Goal: Information Seeking & Learning: Learn about a topic

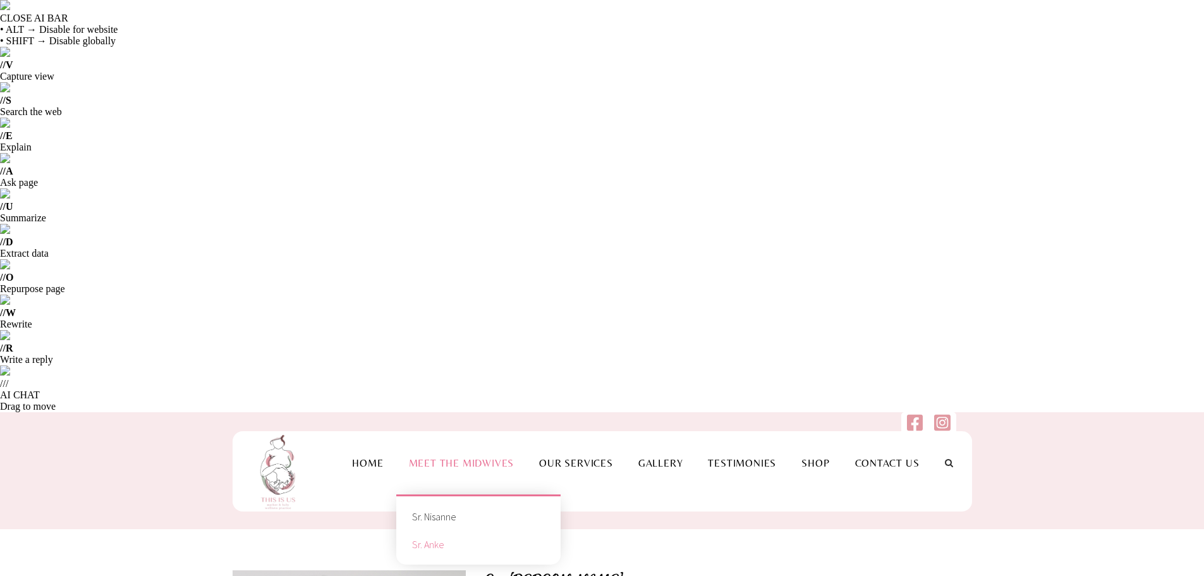
click at [463, 530] on link "Sr. Anke" at bounding box center [478, 544] width 145 height 28
click at [346, 457] on link "Home" at bounding box center [367, 463] width 56 height 12
click at [653, 431] on li "Gallery" at bounding box center [661, 462] width 70 height 63
click at [590, 457] on link "Our Services" at bounding box center [575, 463] width 99 height 12
click at [566, 457] on link "Our Services" at bounding box center [575, 463] width 99 height 12
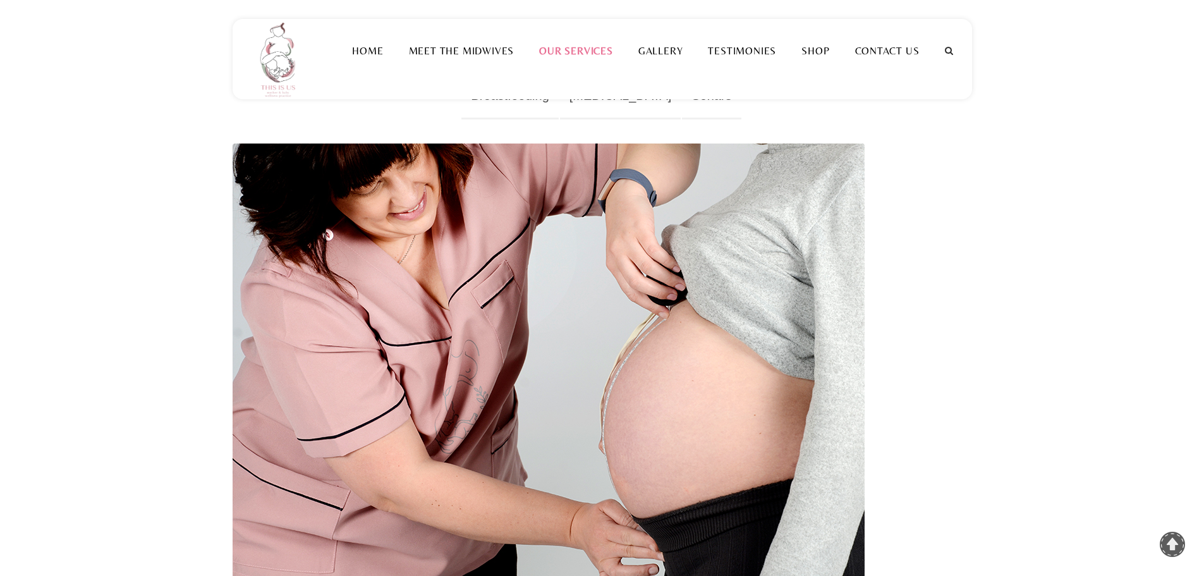
scroll to position [632, 0]
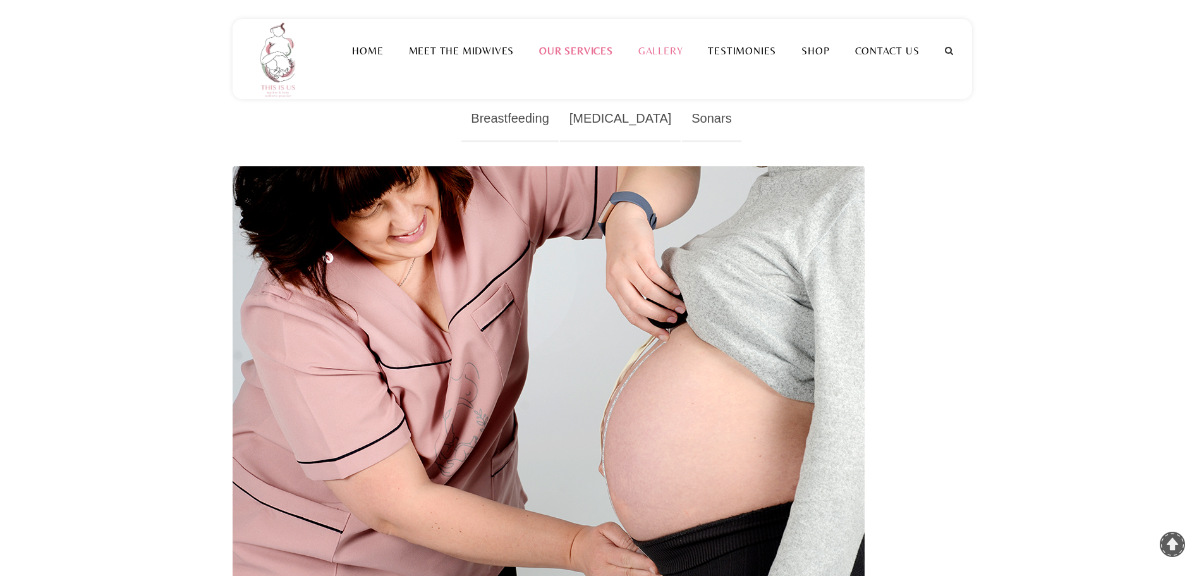
click at [669, 51] on link "Gallery" at bounding box center [661, 51] width 70 height 12
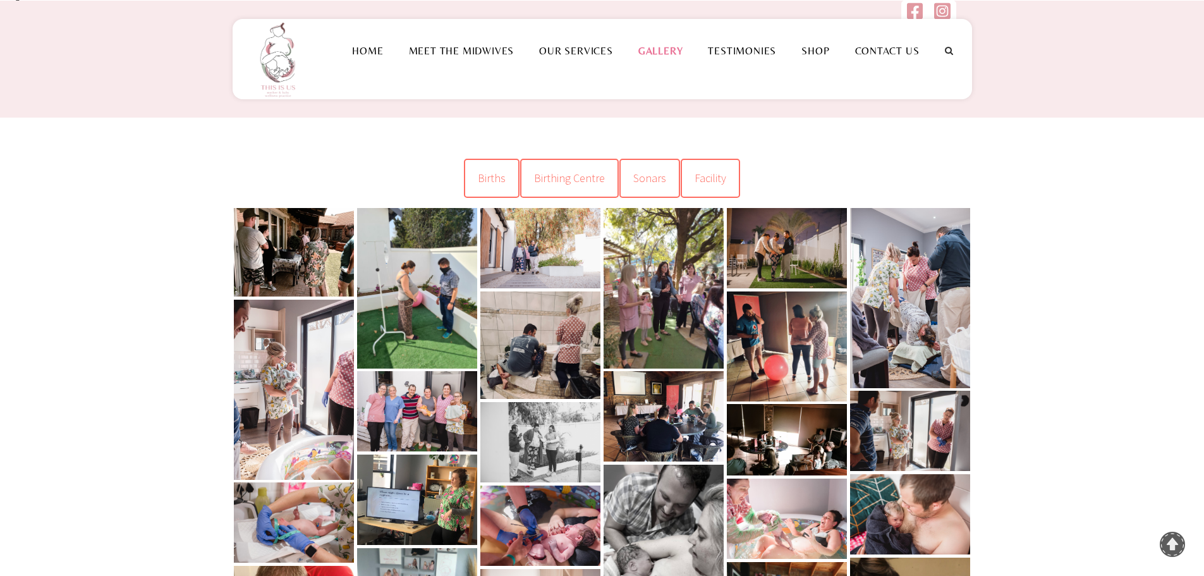
scroll to position [442, 0]
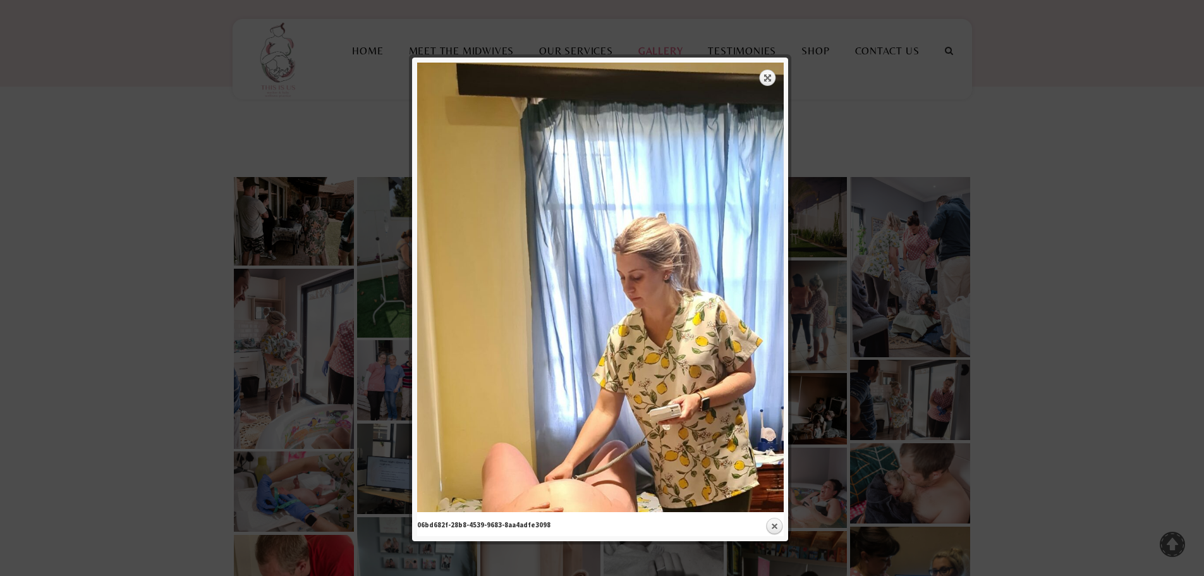
click at [1074, 288] on div at bounding box center [602, 517] width 1204 height 1919
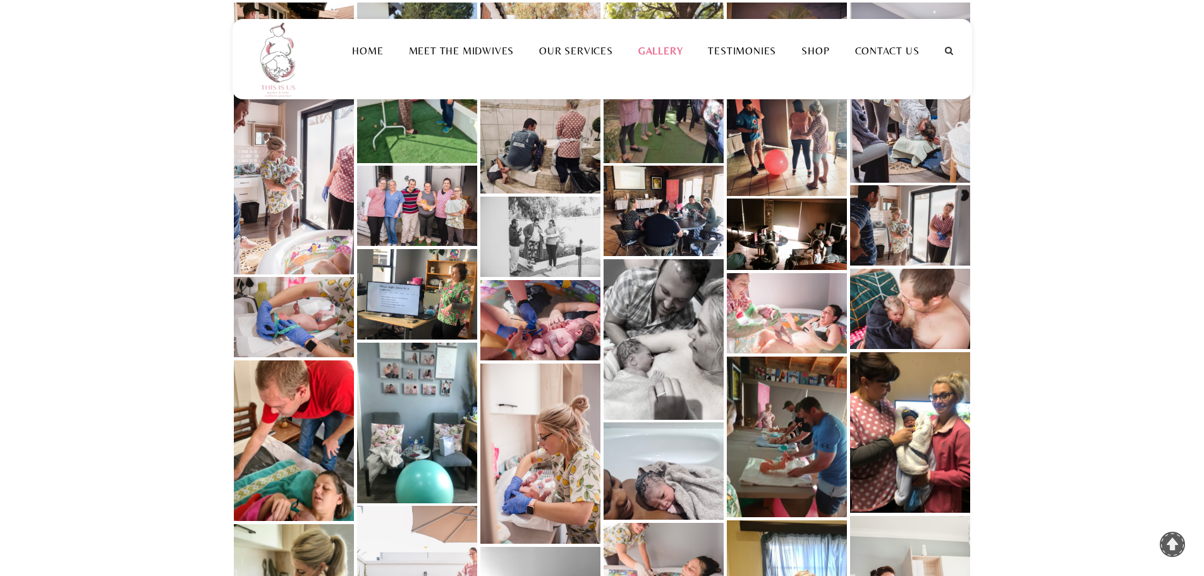
scroll to position [632, 0]
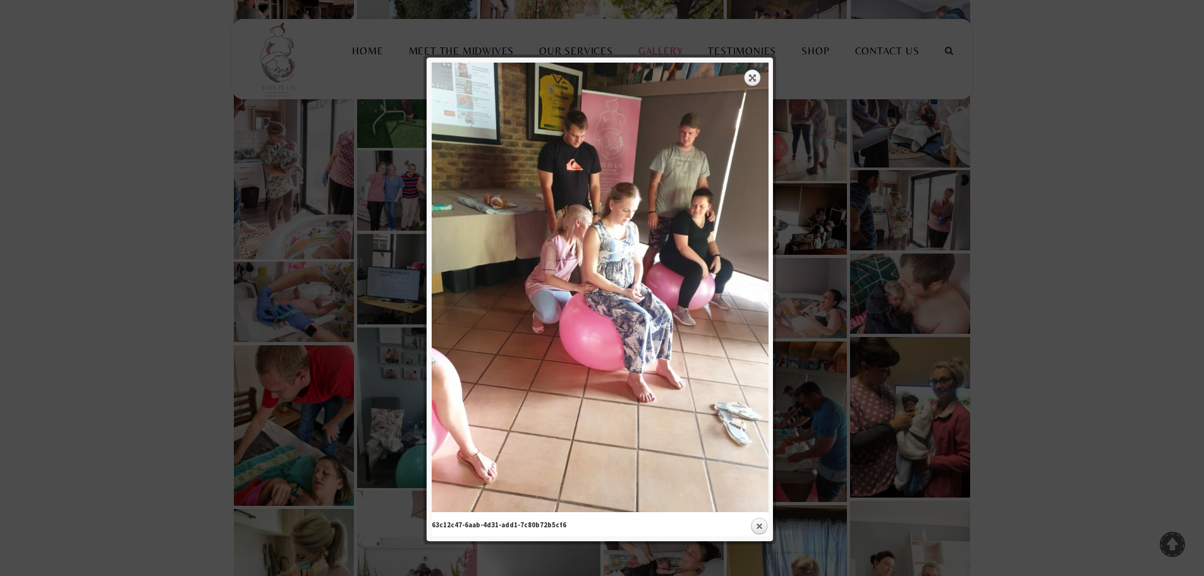
click at [750, 67] on img at bounding box center [600, 287] width 337 height 449
click at [1083, 291] on div at bounding box center [602, 327] width 1204 height 1919
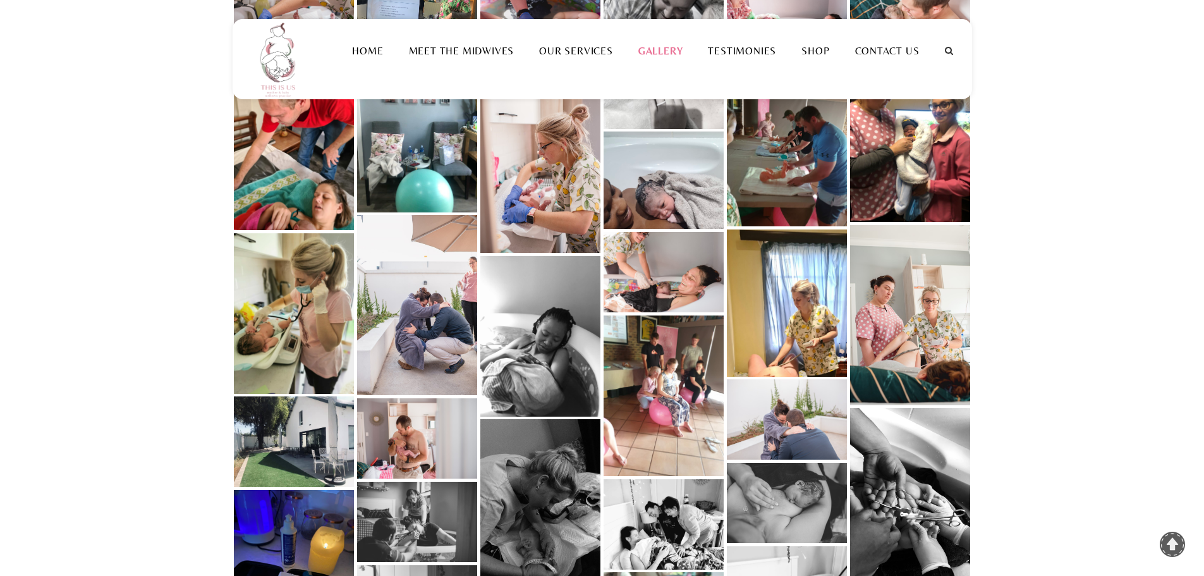
scroll to position [885, 0]
